Goal: Information Seeking & Learning: Learn about a topic

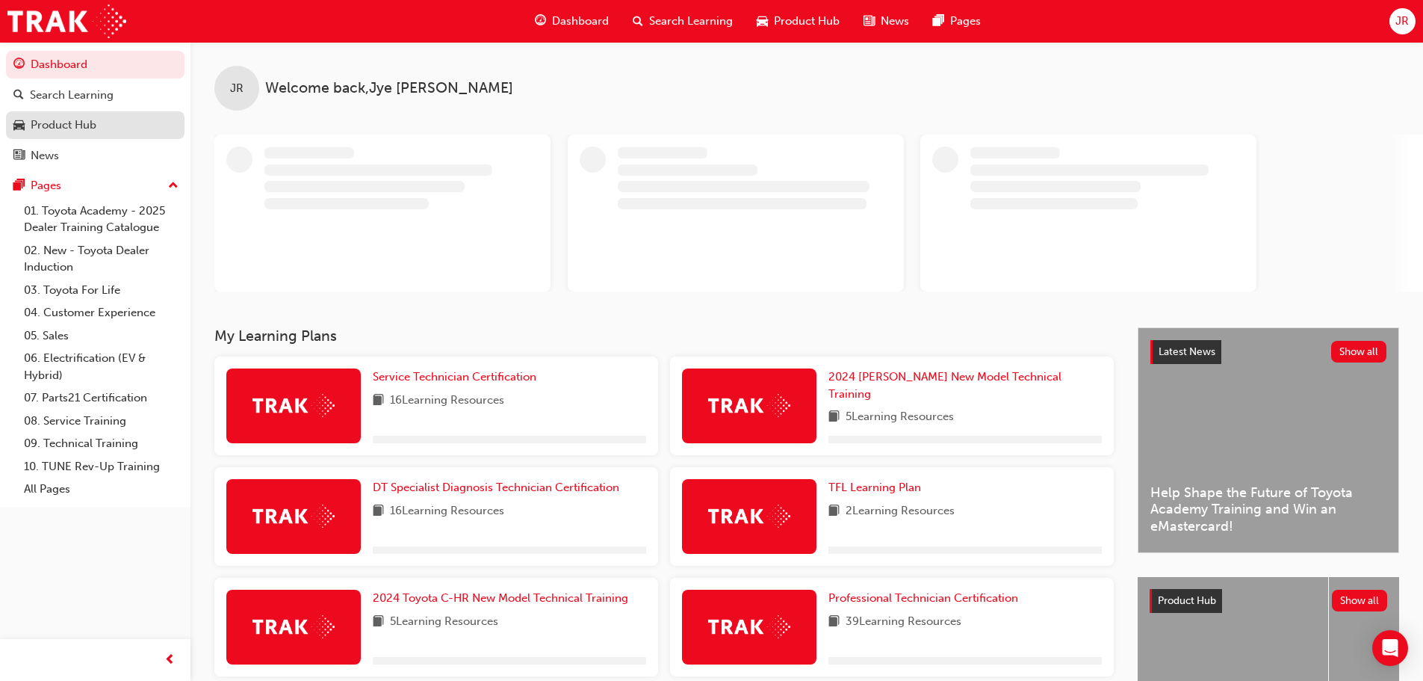
click at [134, 137] on link "Product Hub" at bounding box center [95, 125] width 179 height 28
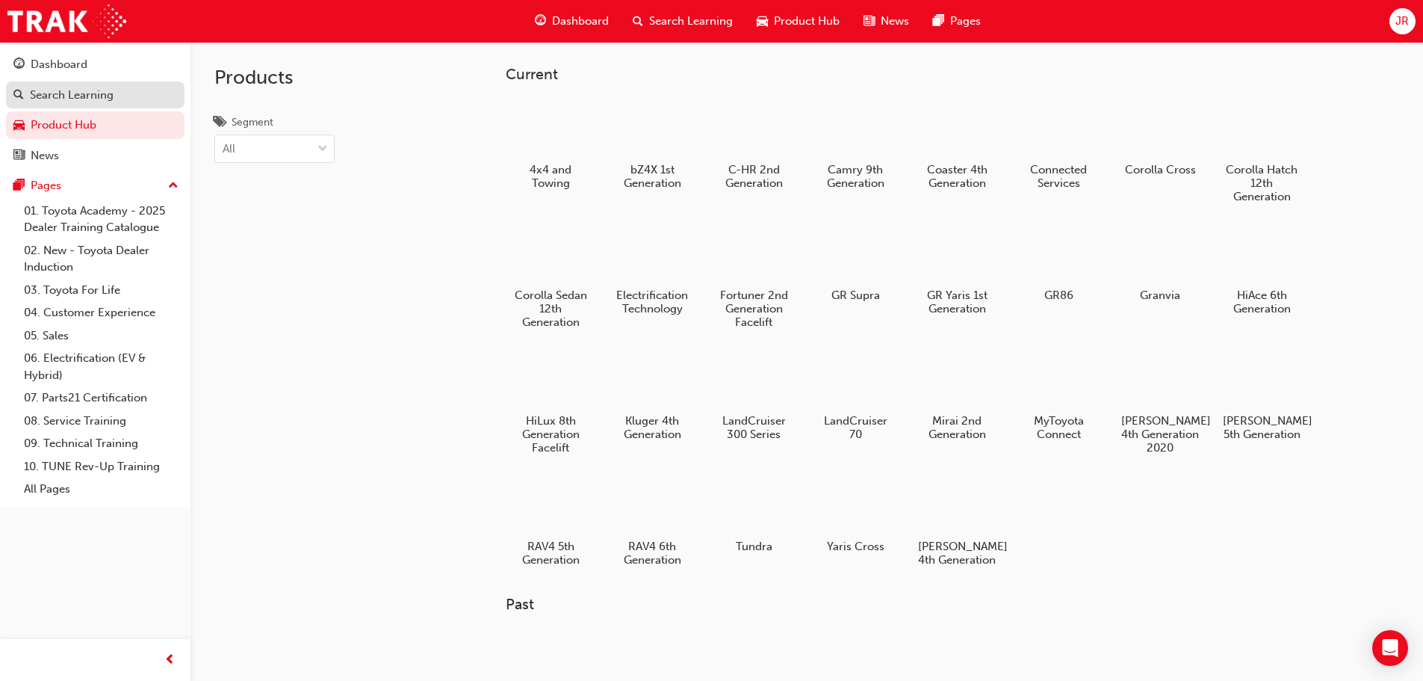
click at [152, 81] on link "Search Learning" at bounding box center [95, 95] width 179 height 28
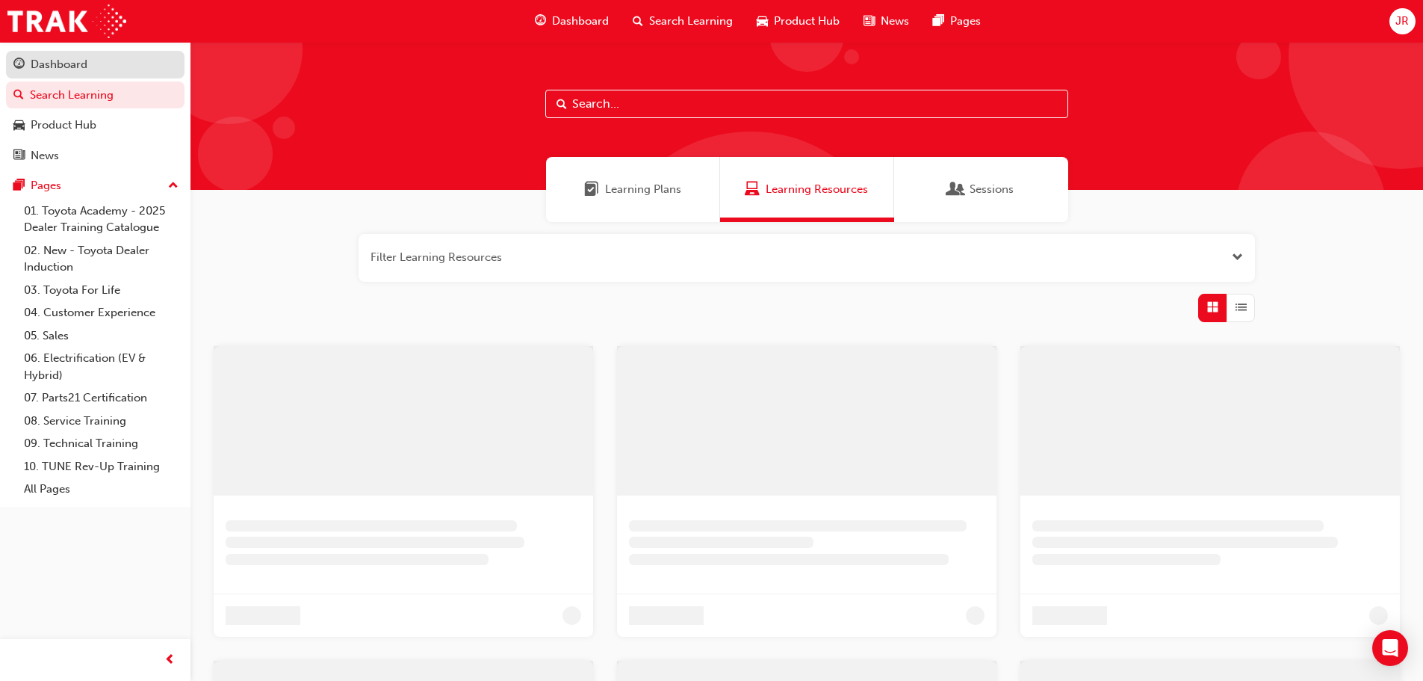
click at [150, 68] on div "Dashboard" at bounding box center [95, 64] width 164 height 19
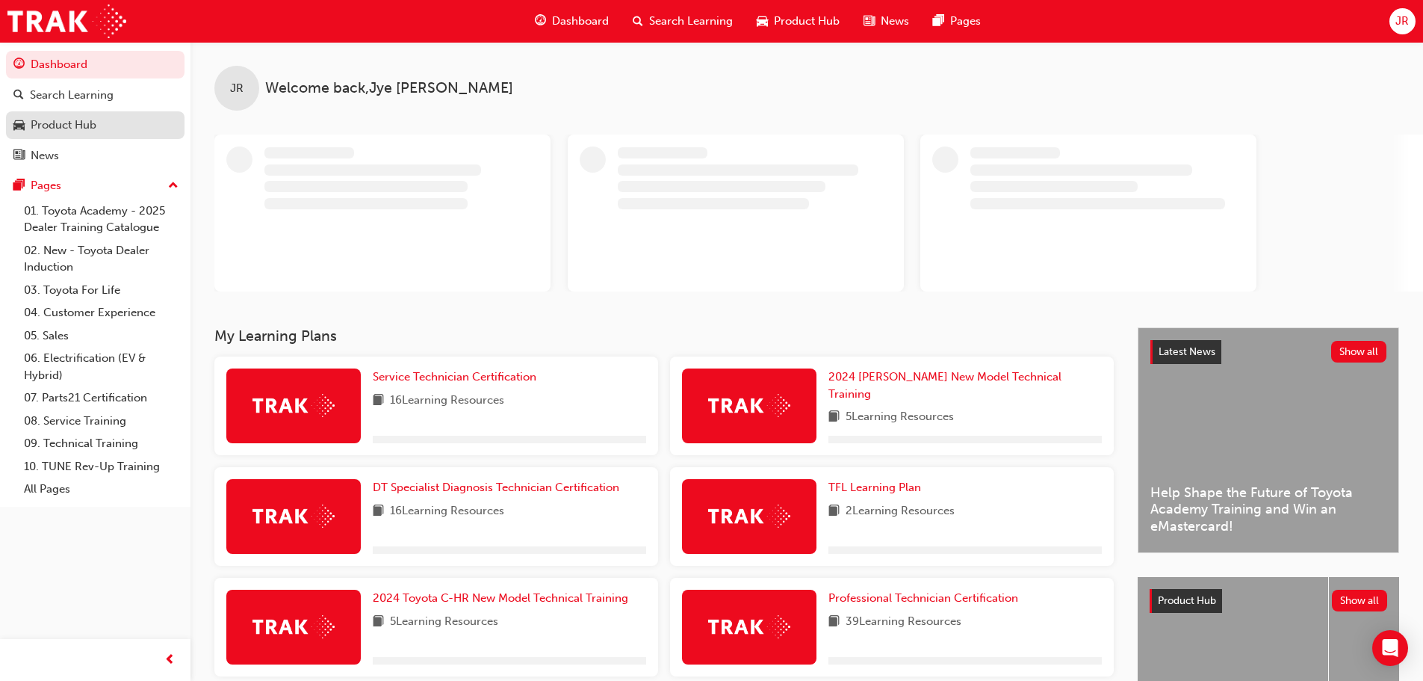
click at [140, 120] on div "Product Hub" at bounding box center [95, 125] width 164 height 19
